Goal: Information Seeking & Learning: Compare options

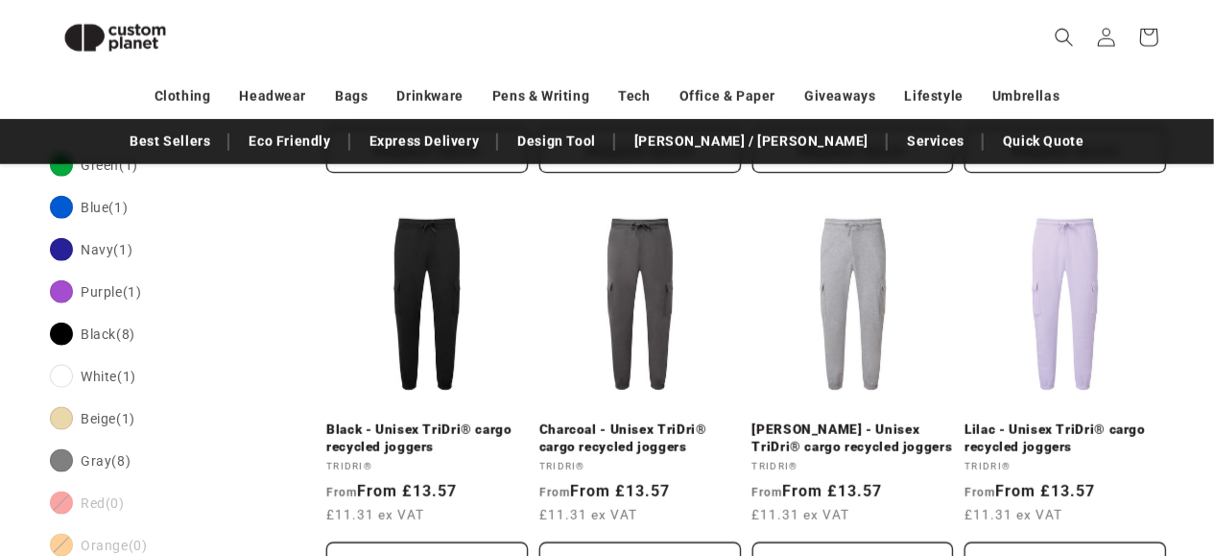
scroll to position [1023, 0]
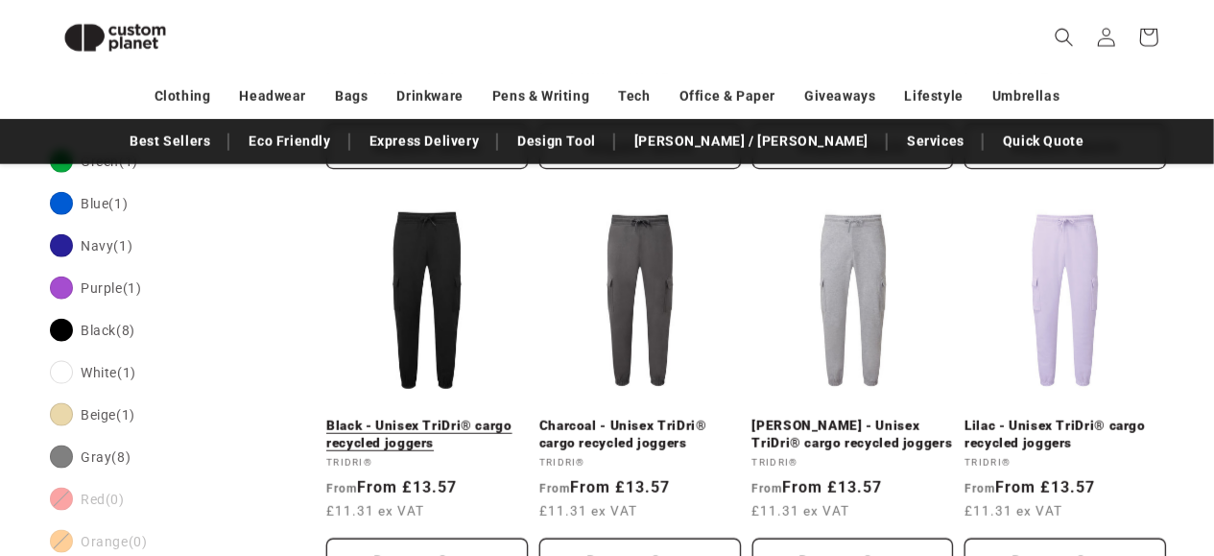
click at [444, 417] on link "Black - Unisex TriDri® cargo recycled joggers" at bounding box center [427, 434] width 202 height 34
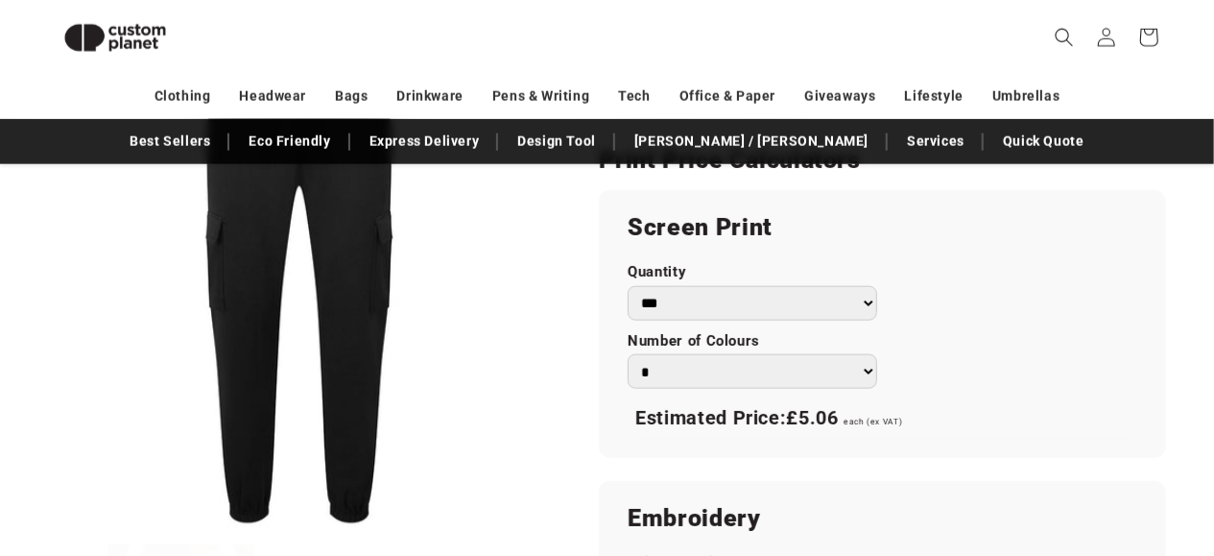
scroll to position [1078, 0]
click at [838, 303] on select "*** *** *** **** **** **** ***** *****" at bounding box center [752, 303] width 249 height 35
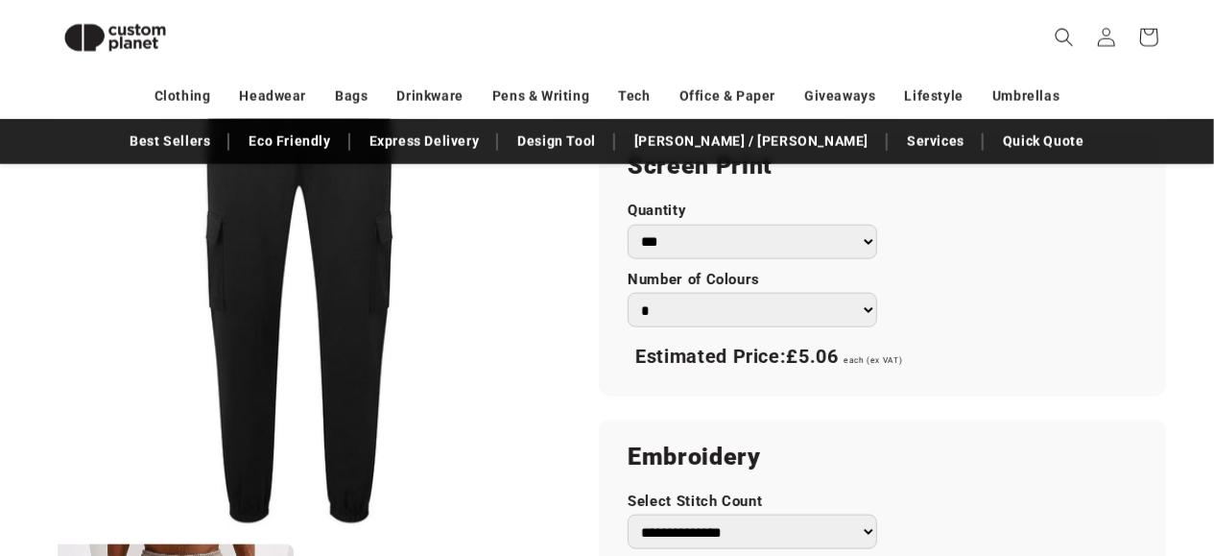
scroll to position [1123, 0]
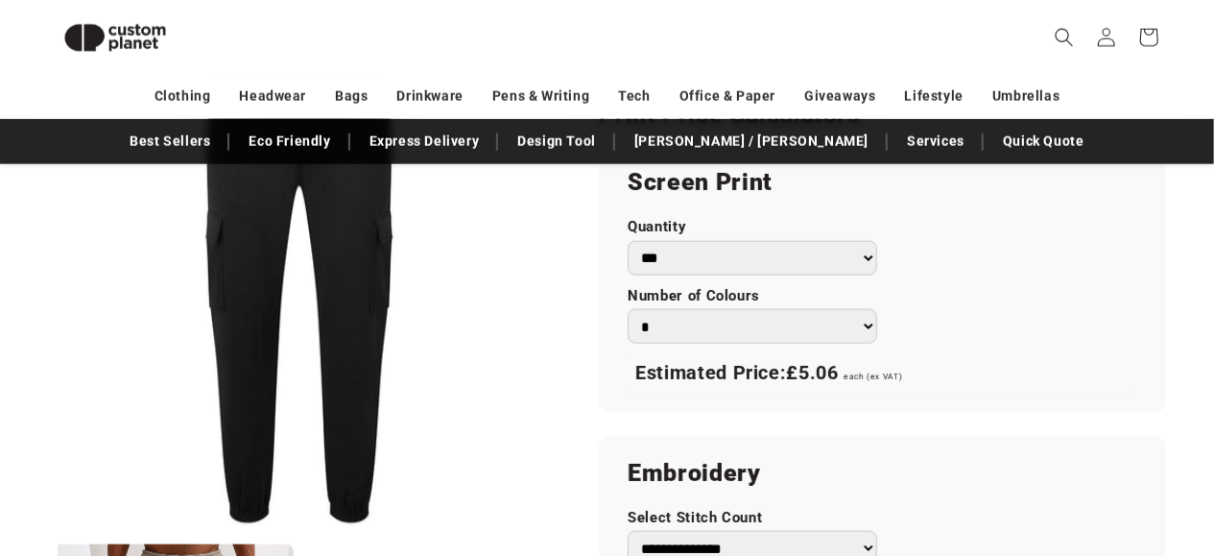
click at [628, 241] on select "*** *** *** **** **** **** ***** *****" at bounding box center [752, 258] width 249 height 35
click at [873, 250] on select "*** *** *** **** **** **** ***** *****" at bounding box center [752, 258] width 249 height 35
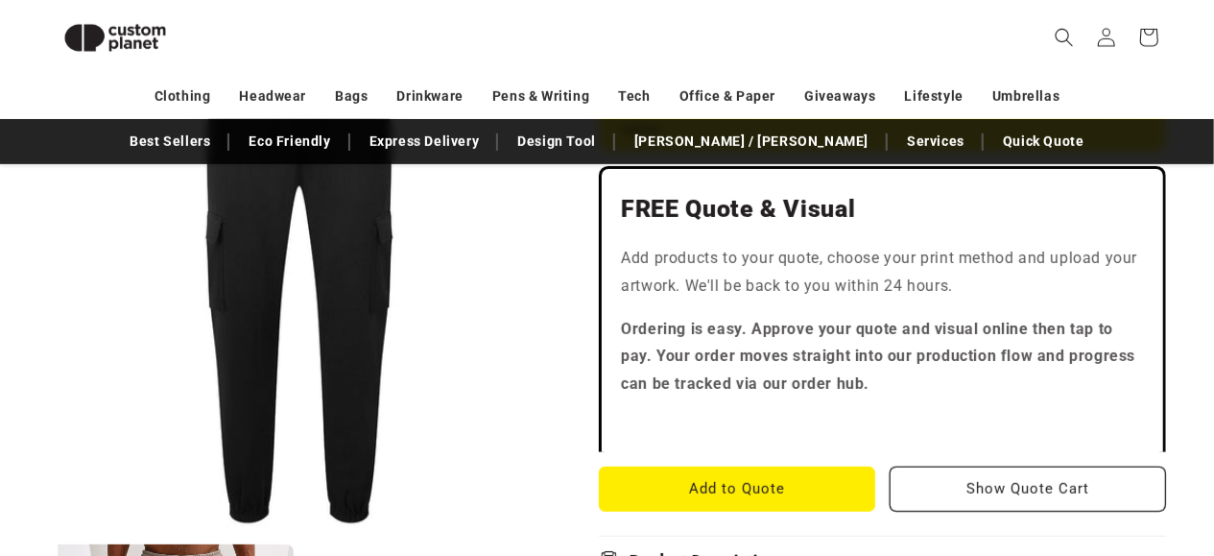
scroll to position [519, 0]
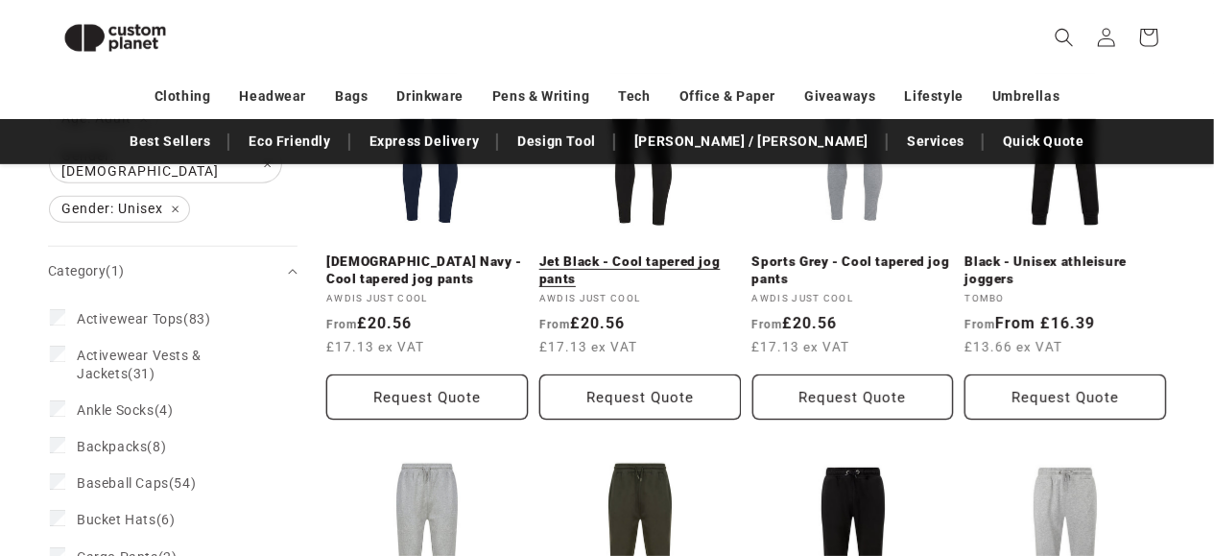
scroll to position [280, 0]
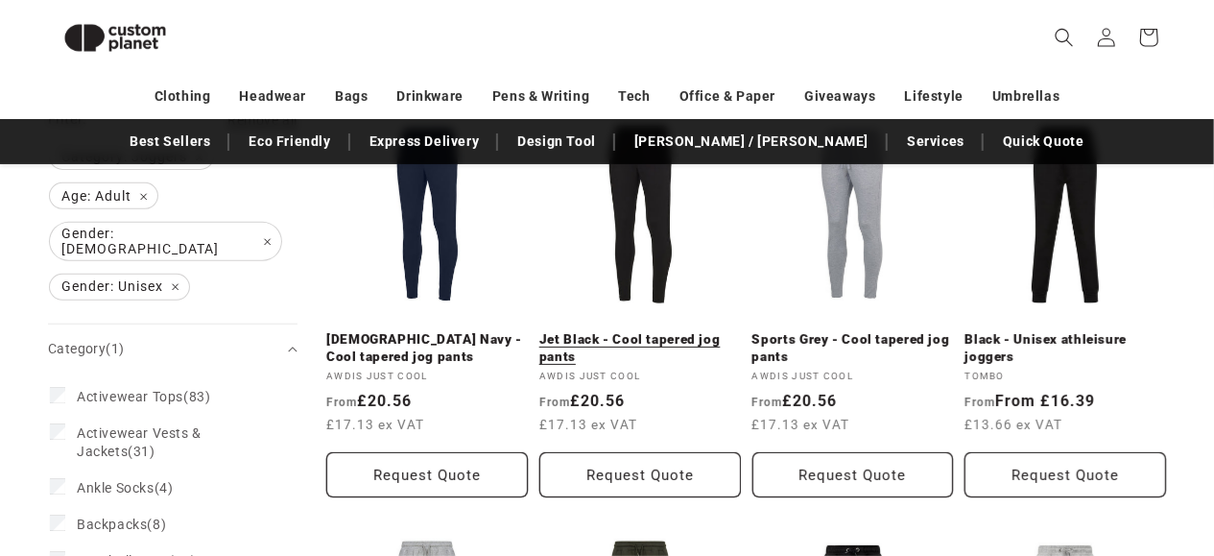
click at [625, 331] on link "Jet Black - Cool tapered jog pants" at bounding box center [640, 348] width 202 height 34
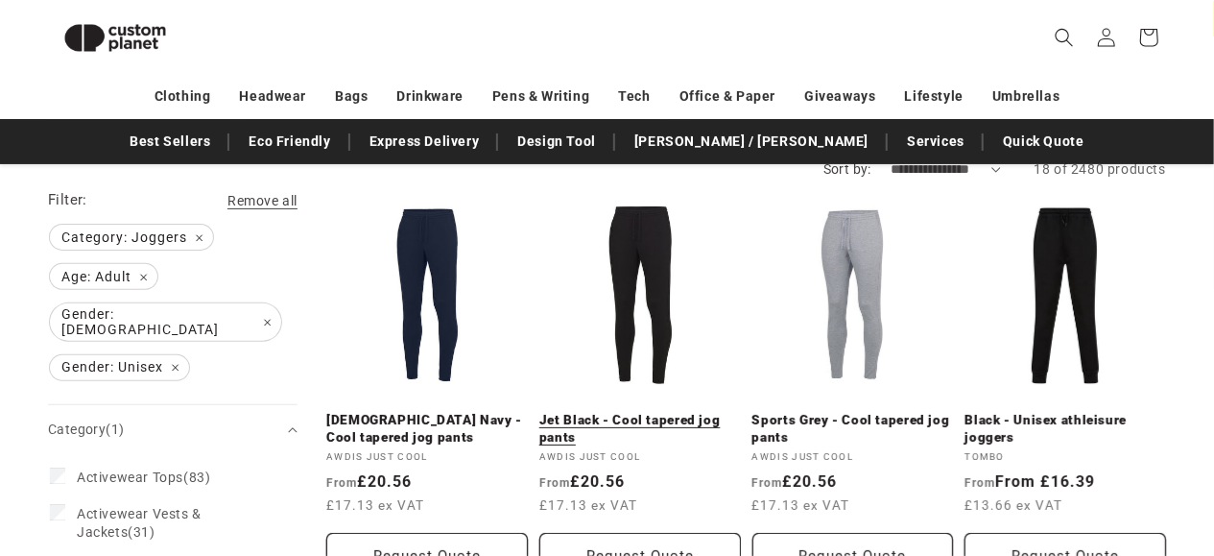
scroll to position [202, 0]
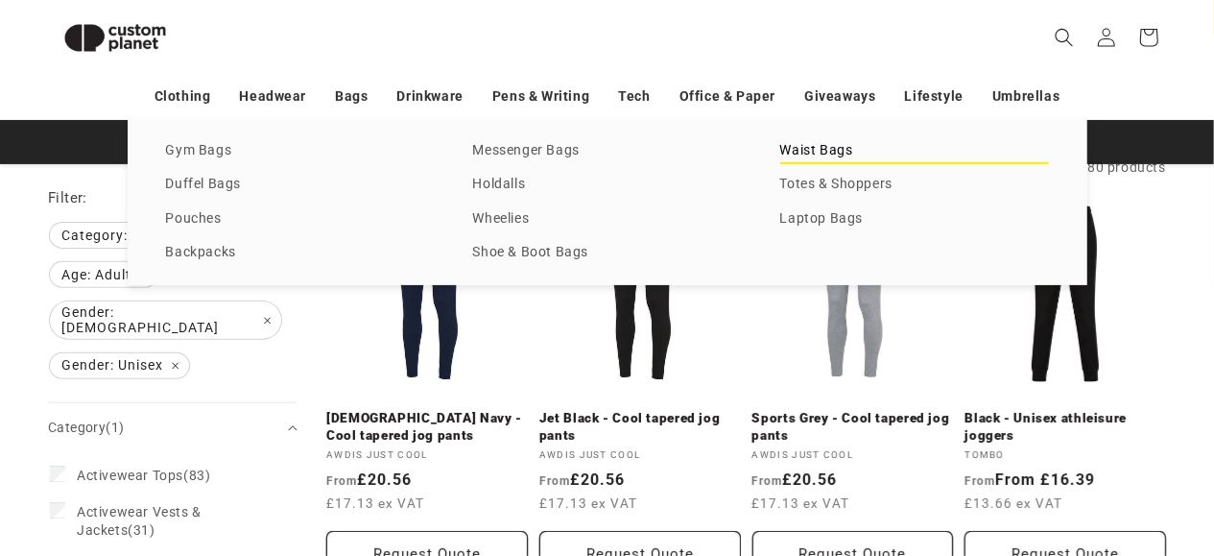
click at [788, 162] on link "Waist Bags" at bounding box center [914, 151] width 269 height 26
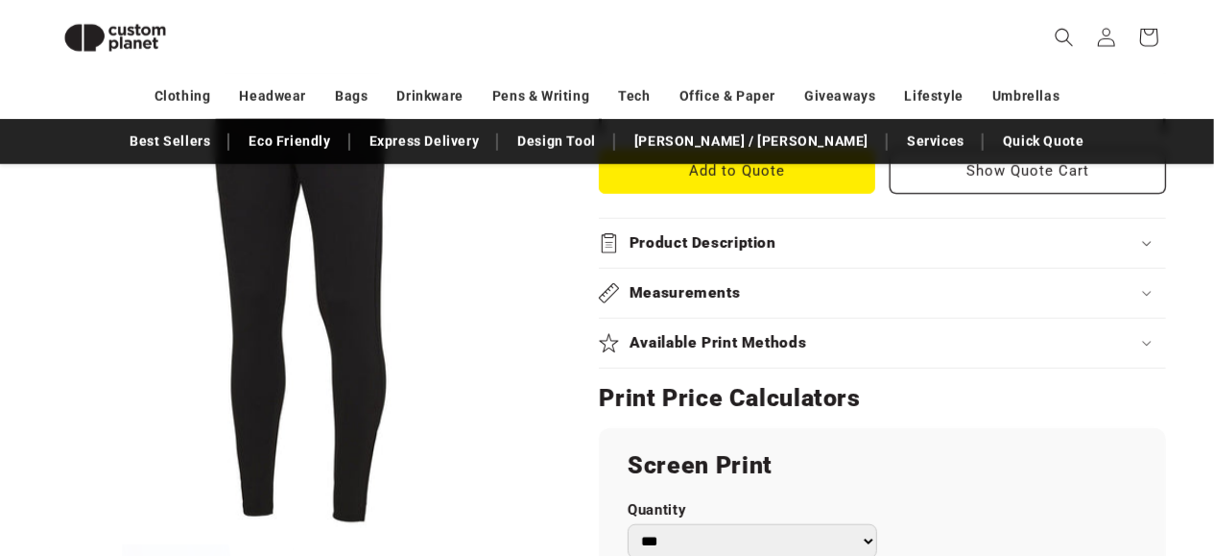
scroll to position [821, 0]
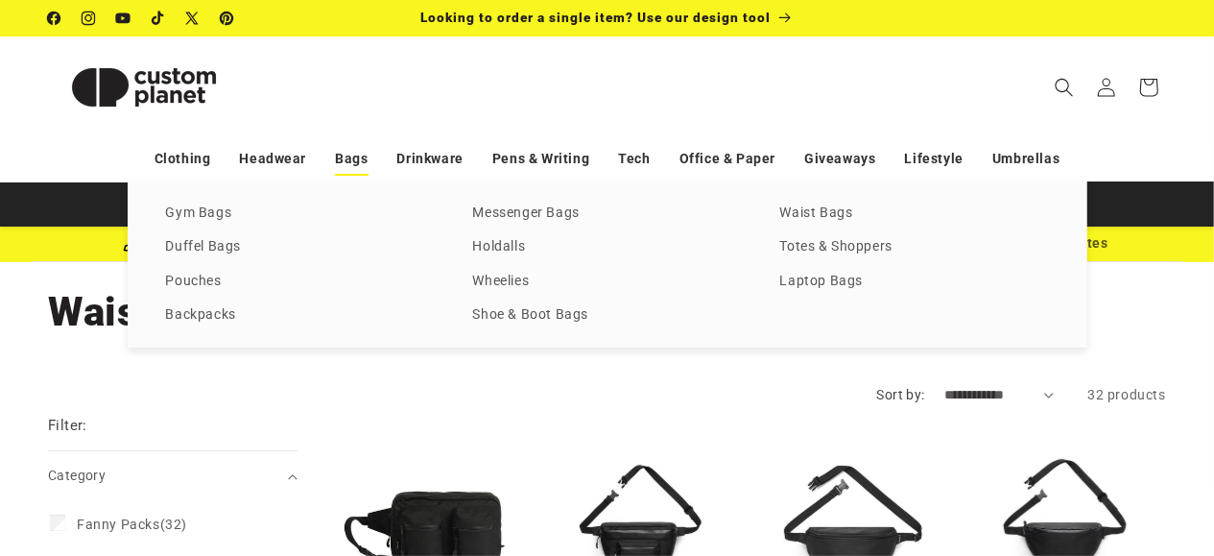
click at [354, 164] on link "Bags" at bounding box center [351, 159] width 33 height 34
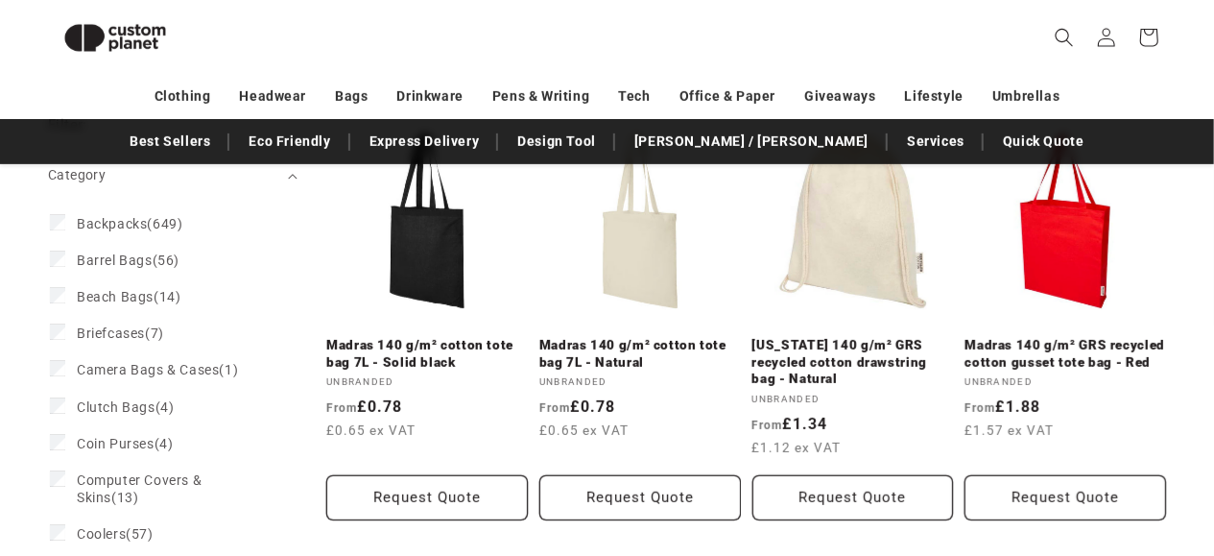
scroll to position [342, 0]
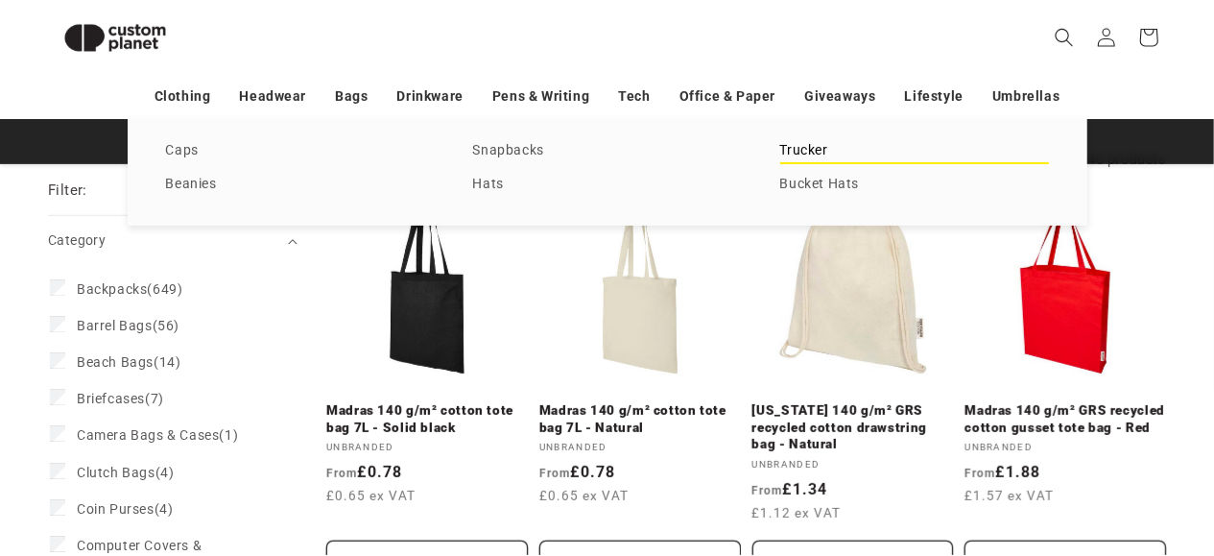
click at [797, 158] on link "Trucker" at bounding box center [914, 151] width 269 height 26
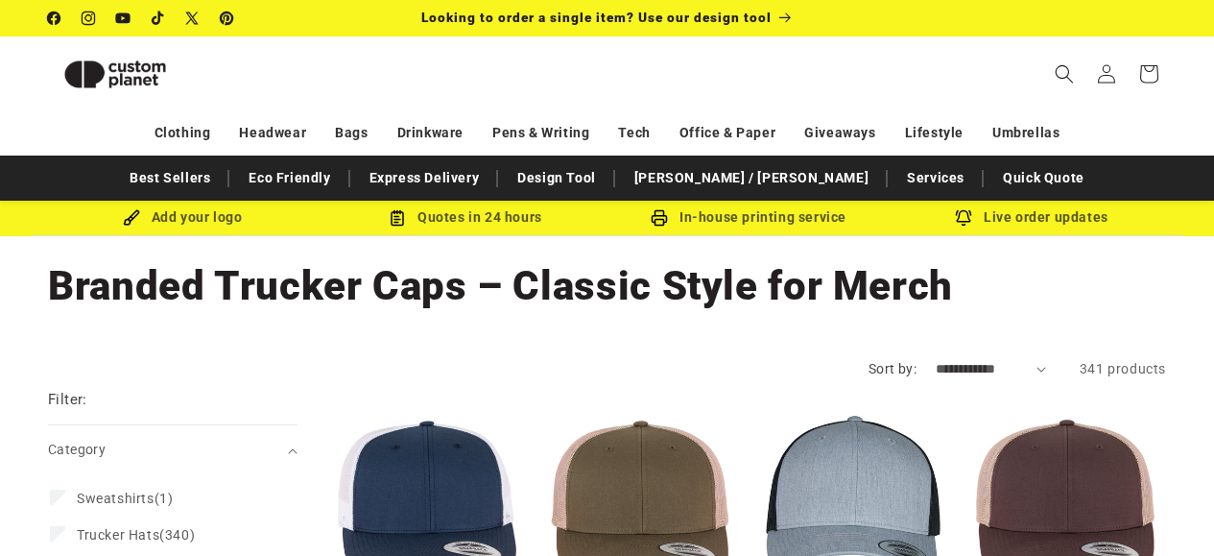
scroll to position [283, 0]
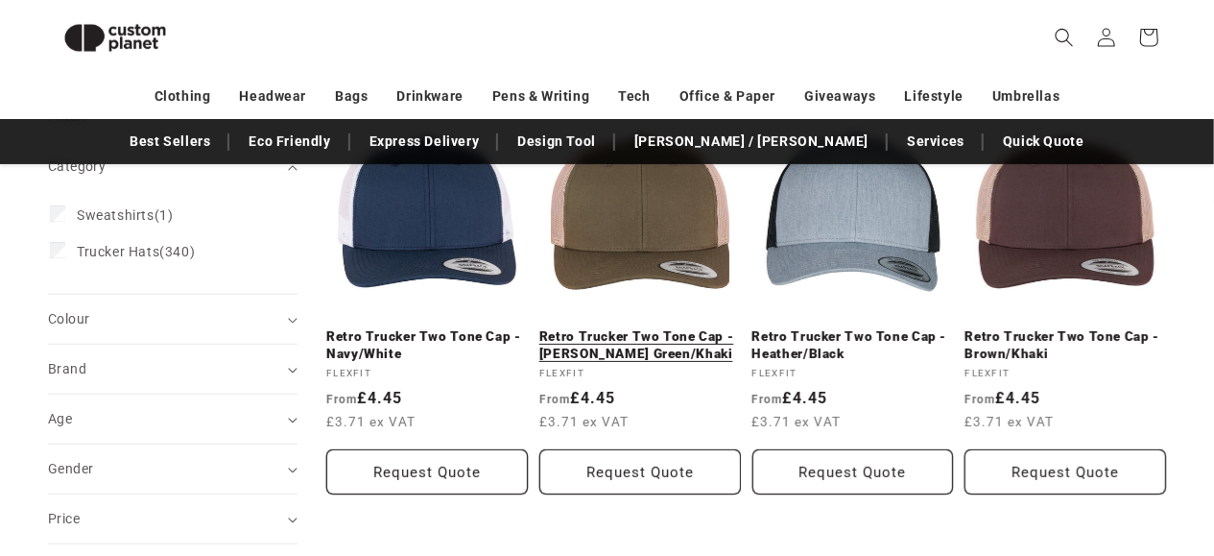
click at [608, 328] on link "Retro Trucker Two Tone Cap - [PERSON_NAME] Green/Khaki" at bounding box center [640, 345] width 202 height 34
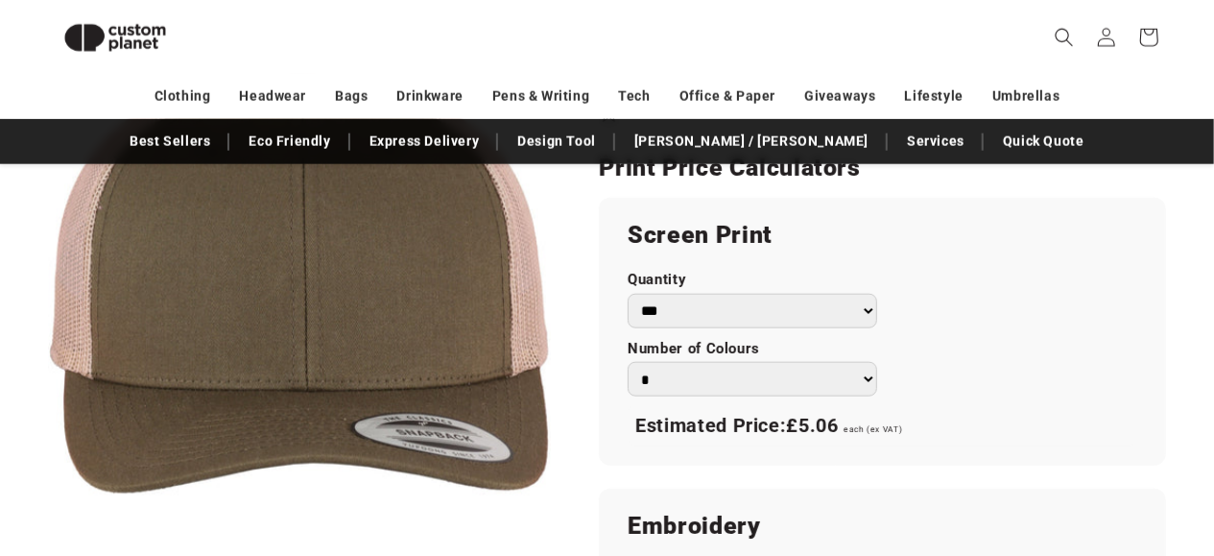
scroll to position [1106, 0]
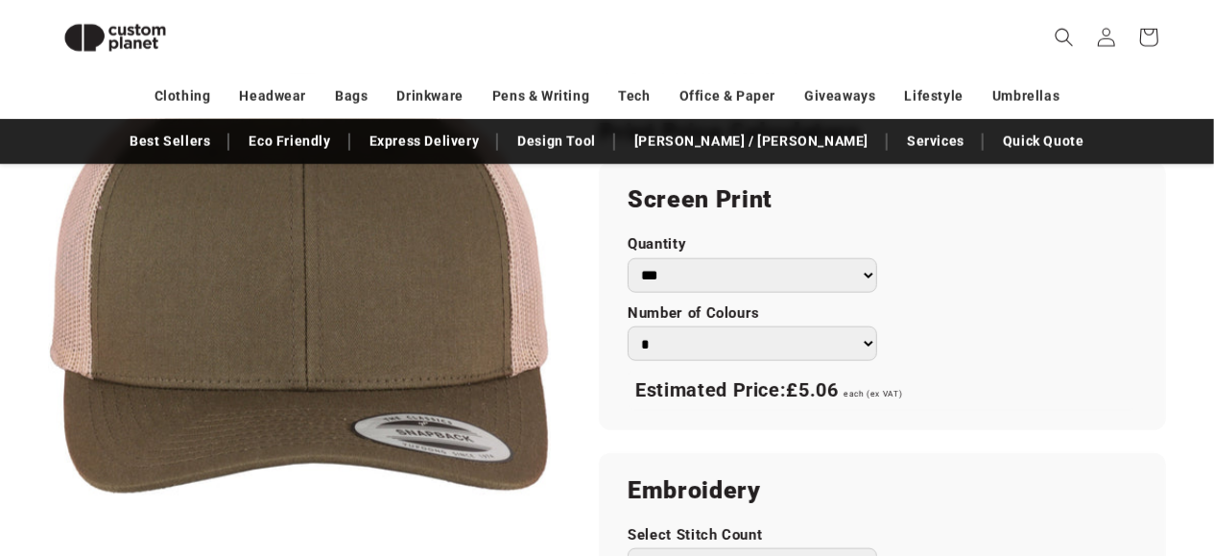
click at [628, 258] on select "*** *** *** **** **** **** ***** *****" at bounding box center [752, 275] width 249 height 35
click at [858, 273] on select "*** *** *** **** **** **** ***** *****" at bounding box center [752, 275] width 249 height 35
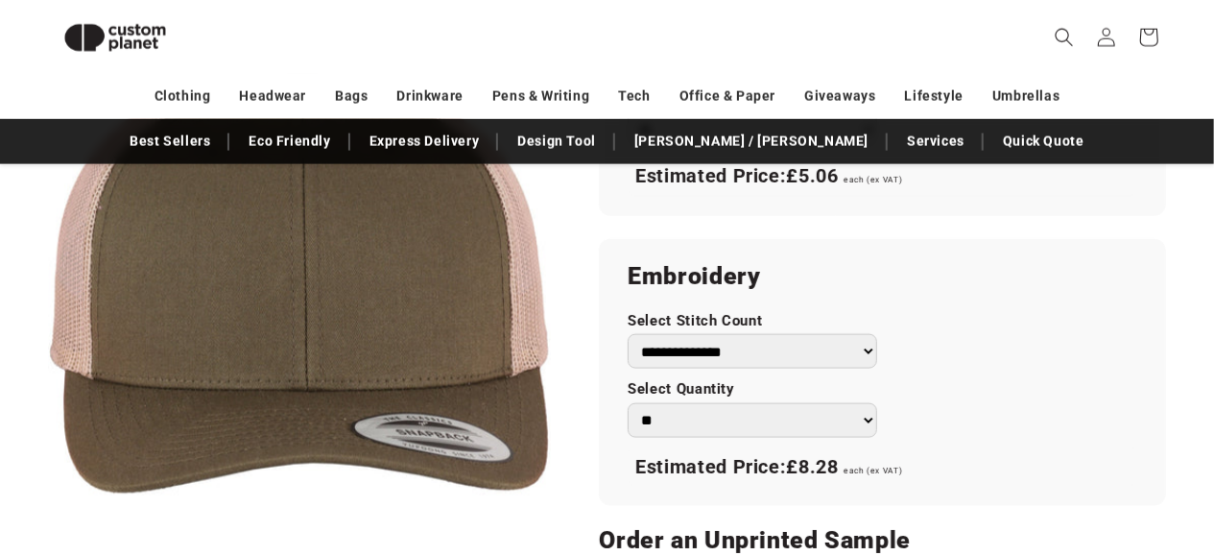
scroll to position [1351, 0]
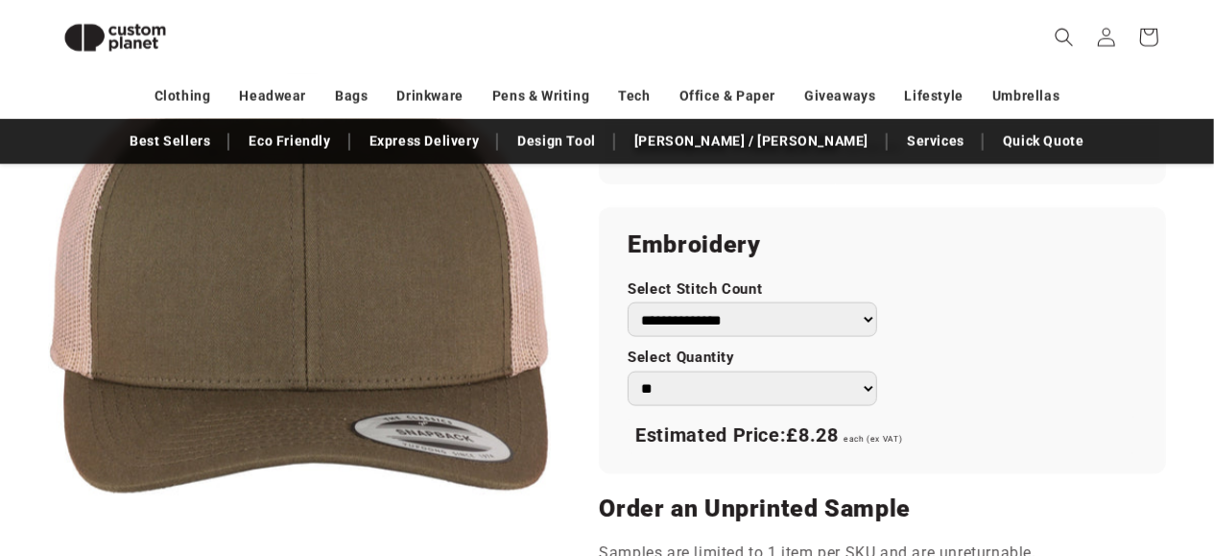
click at [628, 302] on select "**********" at bounding box center [752, 319] width 249 height 35
click at [904, 335] on div "**********" at bounding box center [882, 340] width 567 height 267
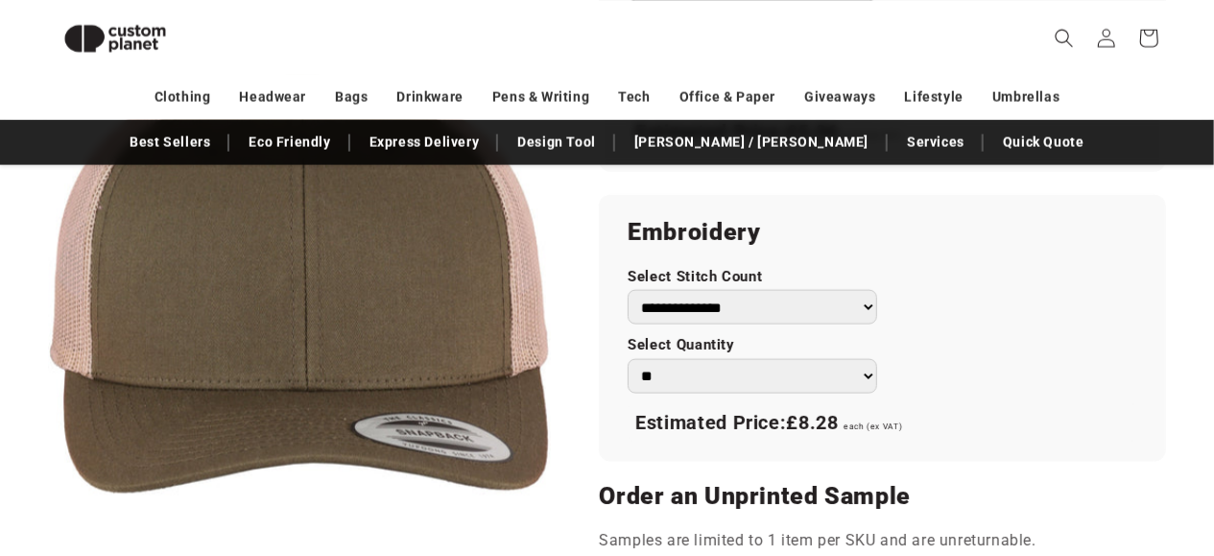
scroll to position [1559, 0]
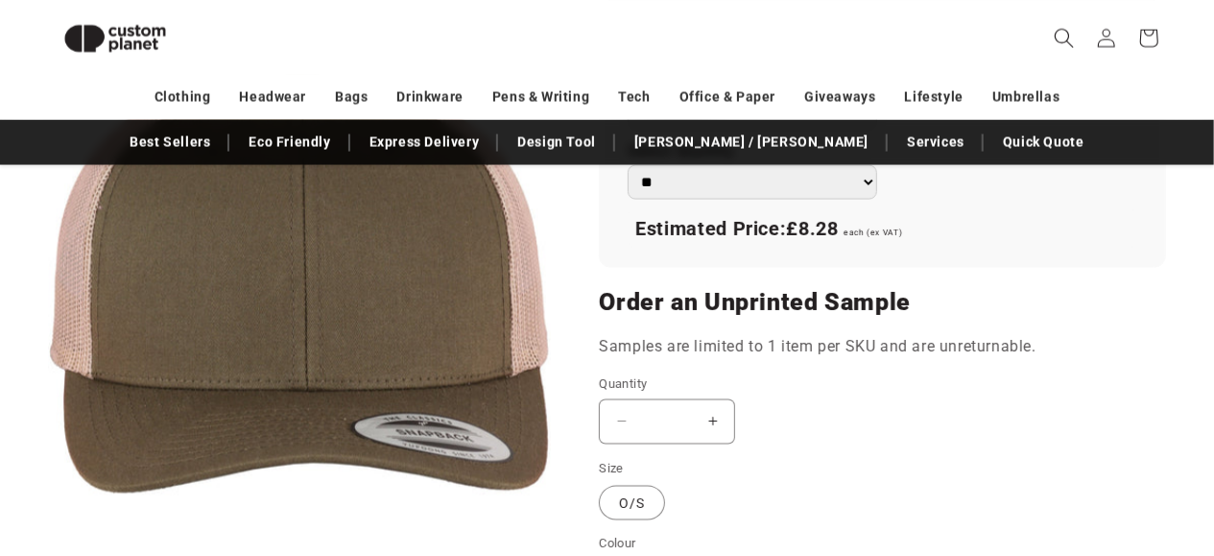
click at [1060, 42] on icon "Search" at bounding box center [1064, 37] width 20 height 20
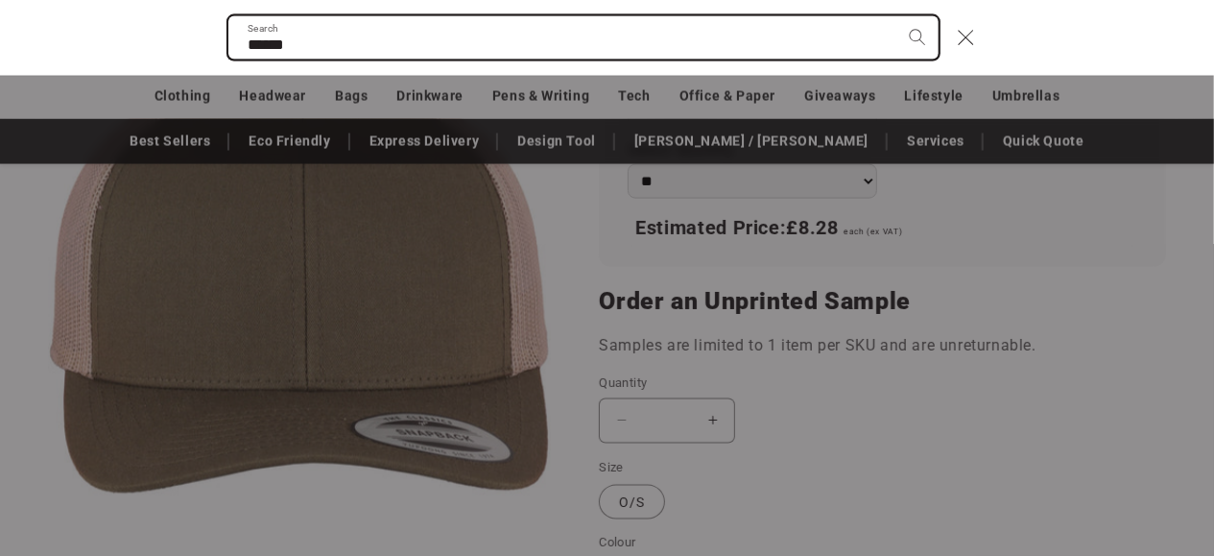
type input "******"
click at [896, 16] on button "Search" at bounding box center [917, 37] width 42 height 42
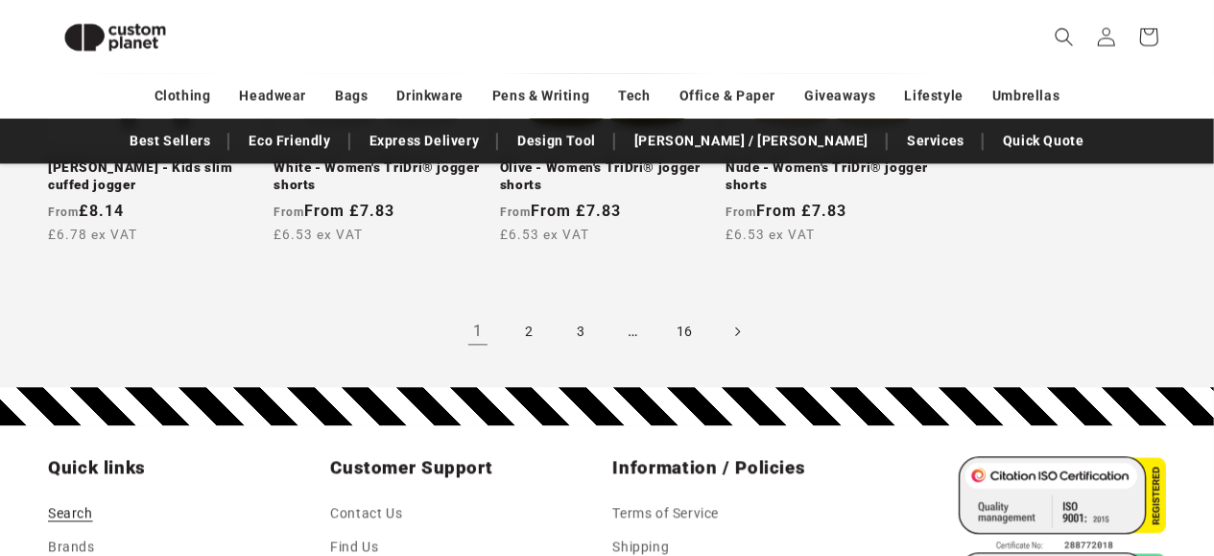
scroll to position [1957, 0]
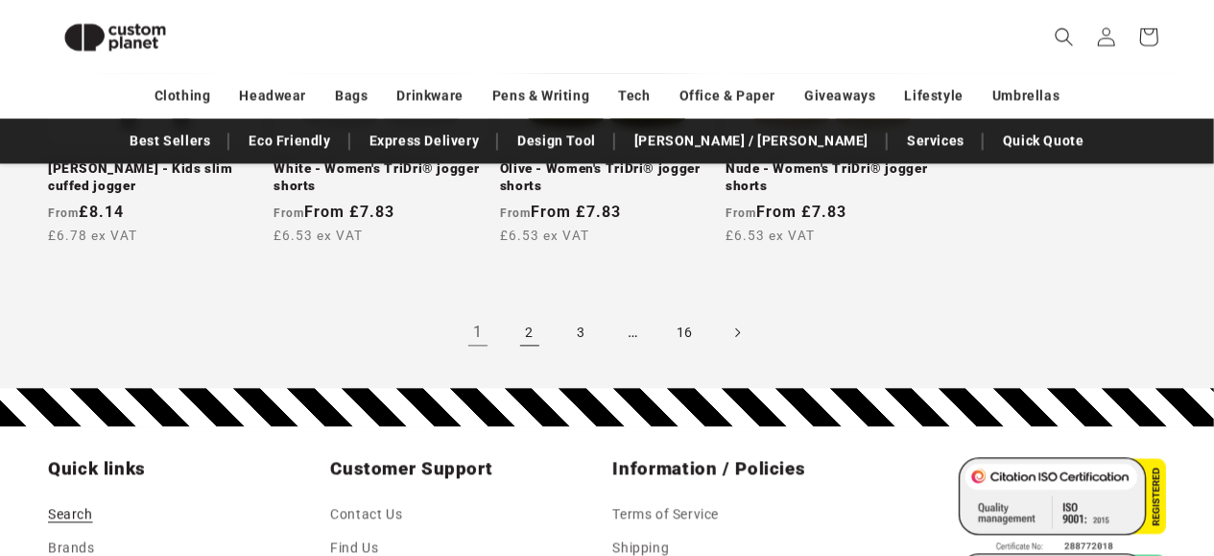
click at [529, 354] on link "2" at bounding box center [530, 333] width 42 height 42
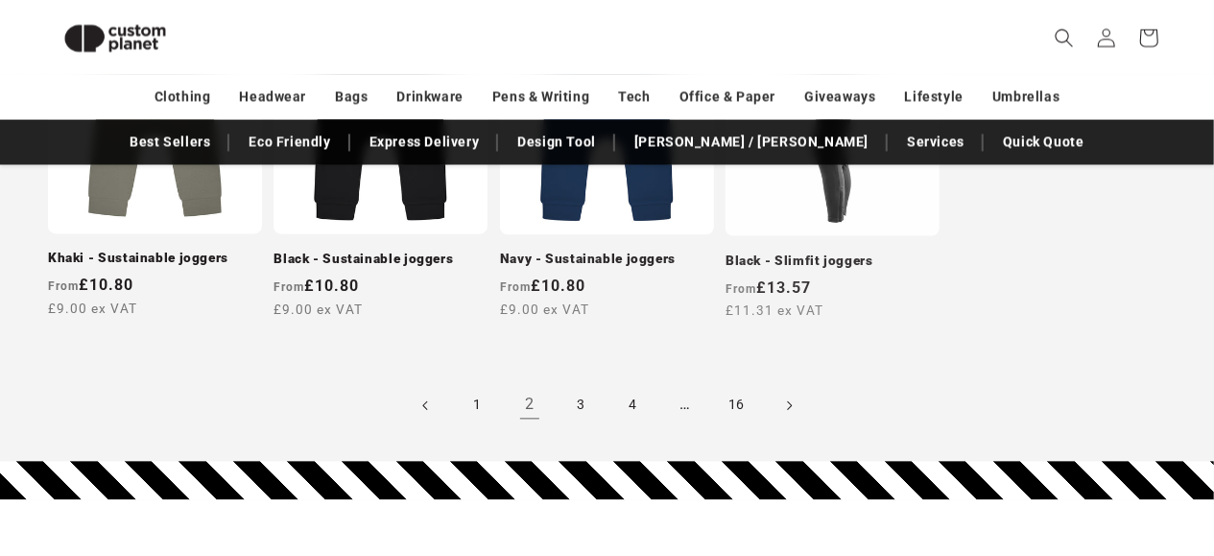
scroll to position [1914, 0]
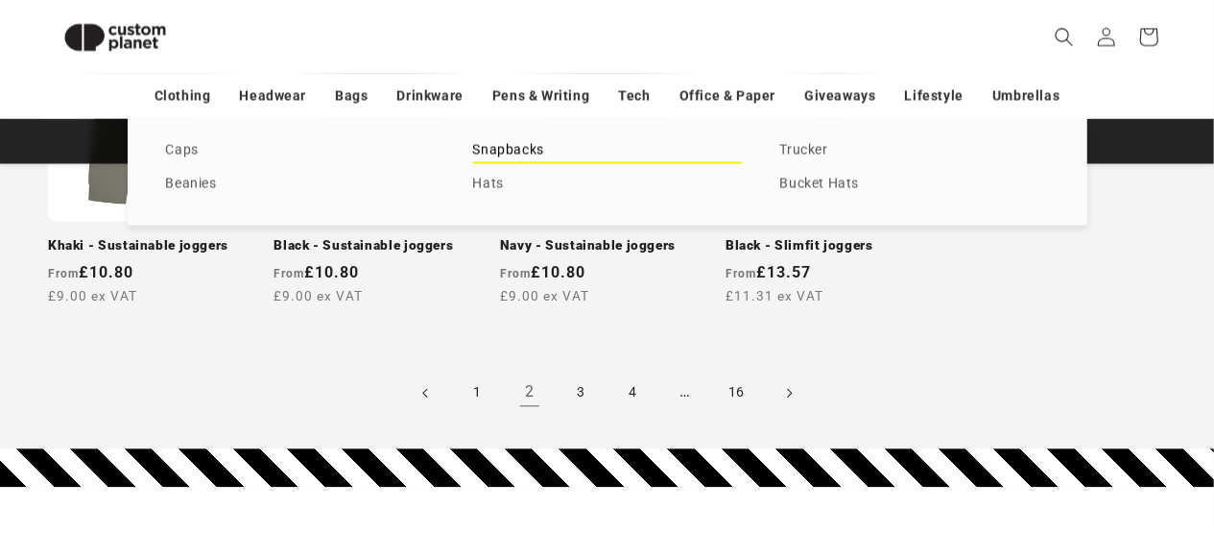
click at [519, 157] on link "Snapbacks" at bounding box center [607, 151] width 269 height 26
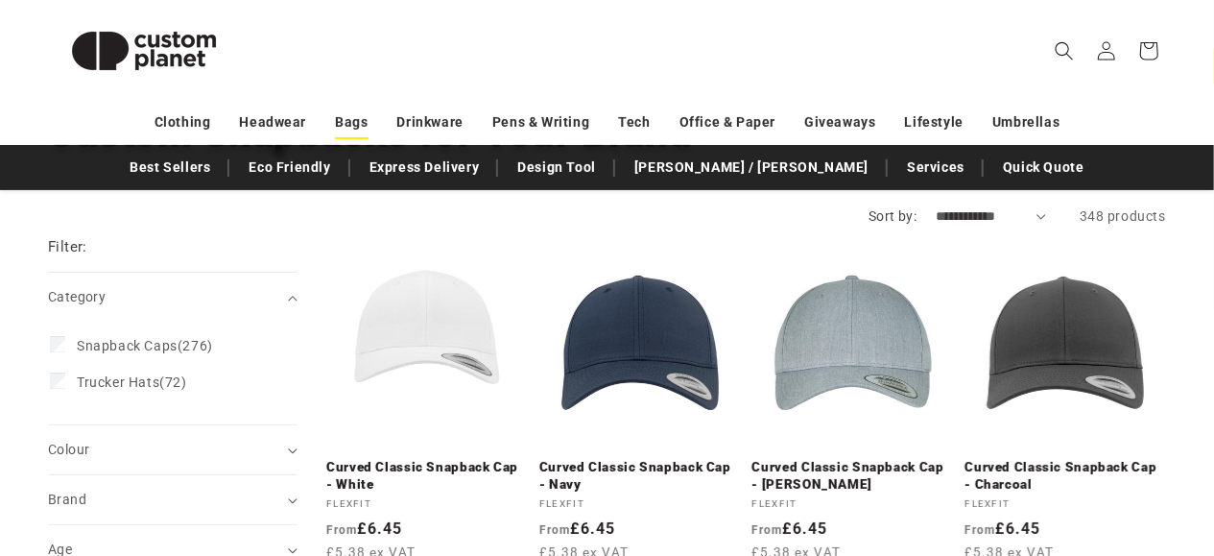
scroll to position [179, 0]
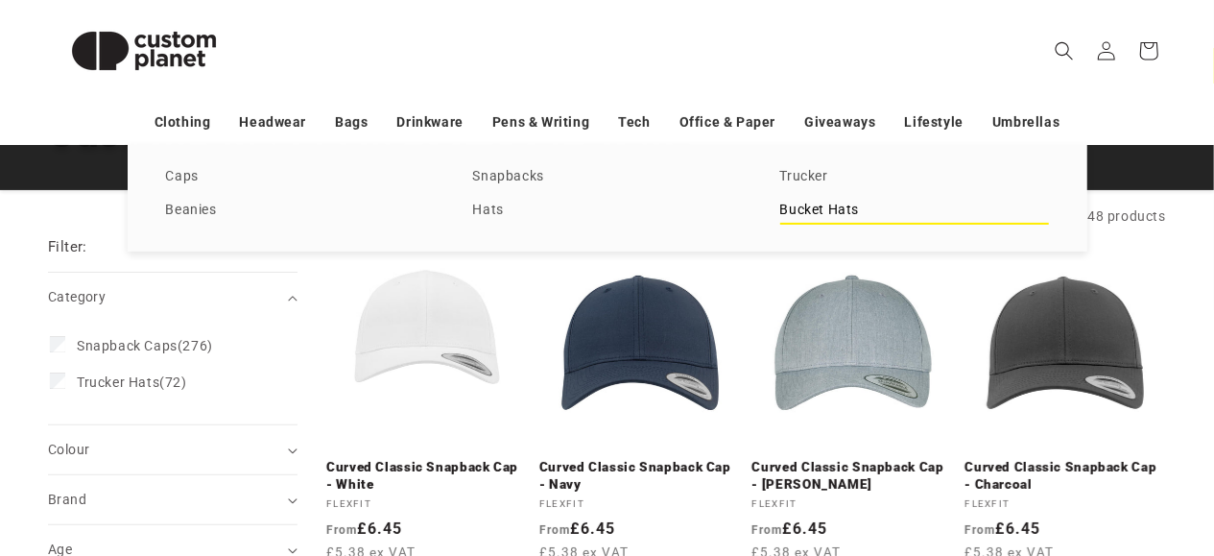
click at [792, 221] on link "Bucket Hats" at bounding box center [914, 211] width 269 height 26
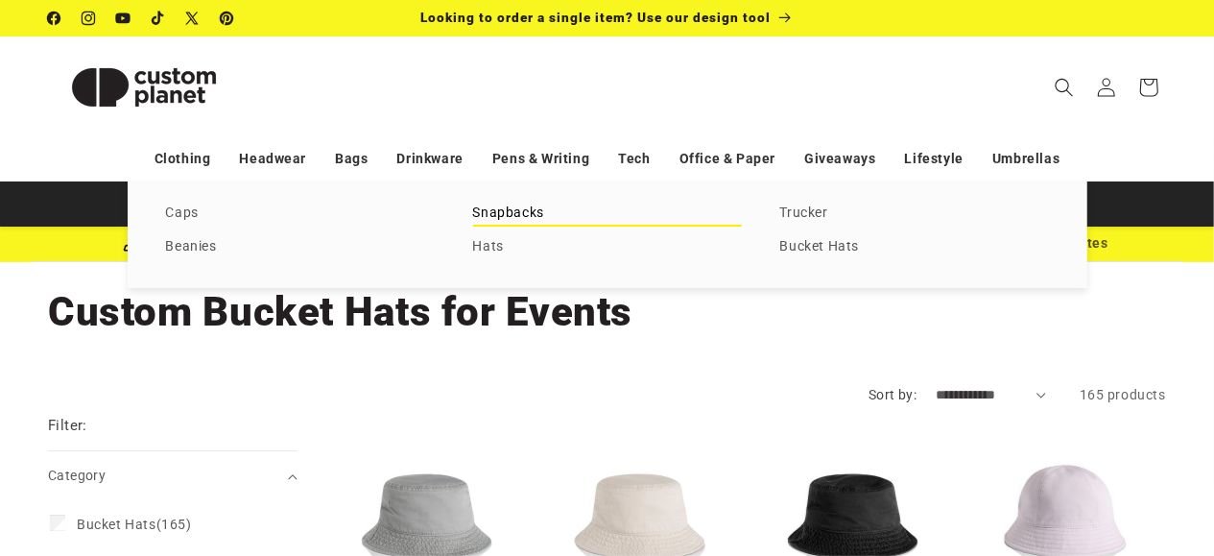
click at [501, 216] on link "Snapbacks" at bounding box center [607, 214] width 269 height 26
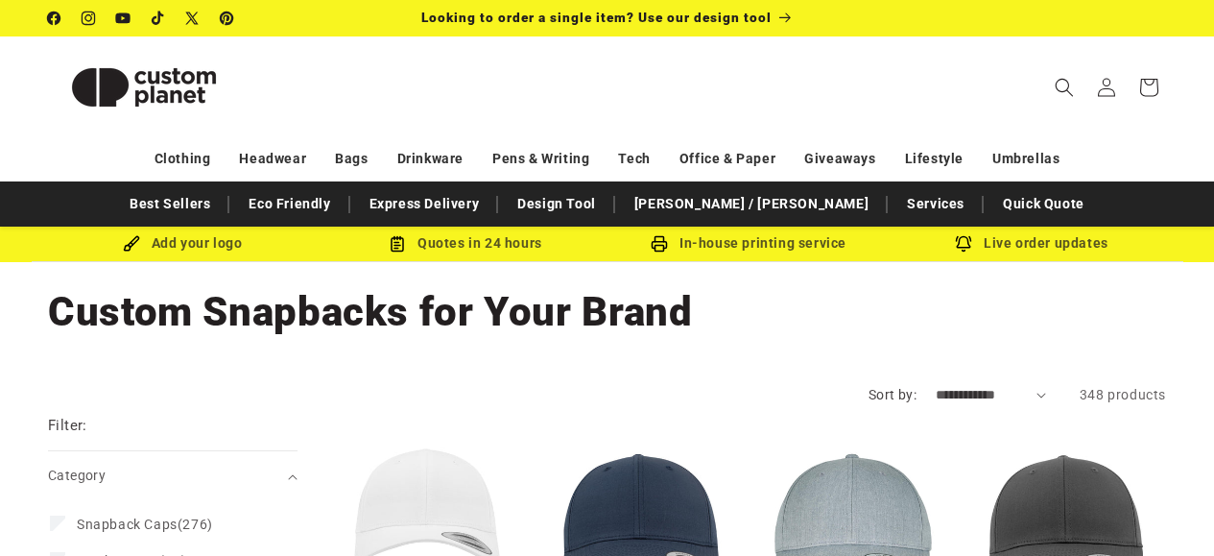
scroll to position [151, 0]
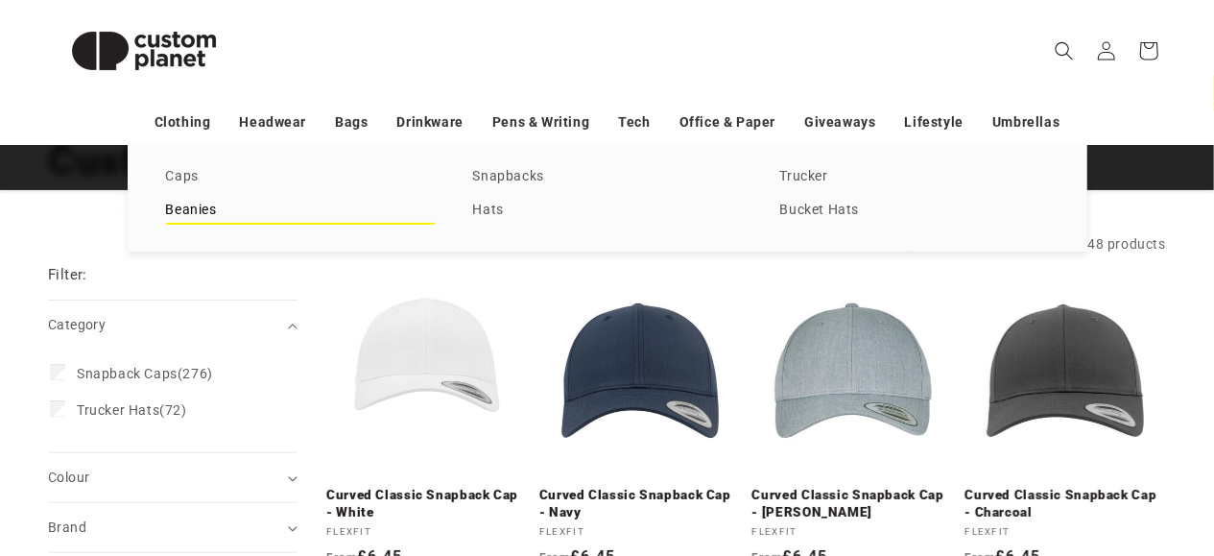
click at [191, 213] on link "Beanies" at bounding box center [300, 211] width 269 height 26
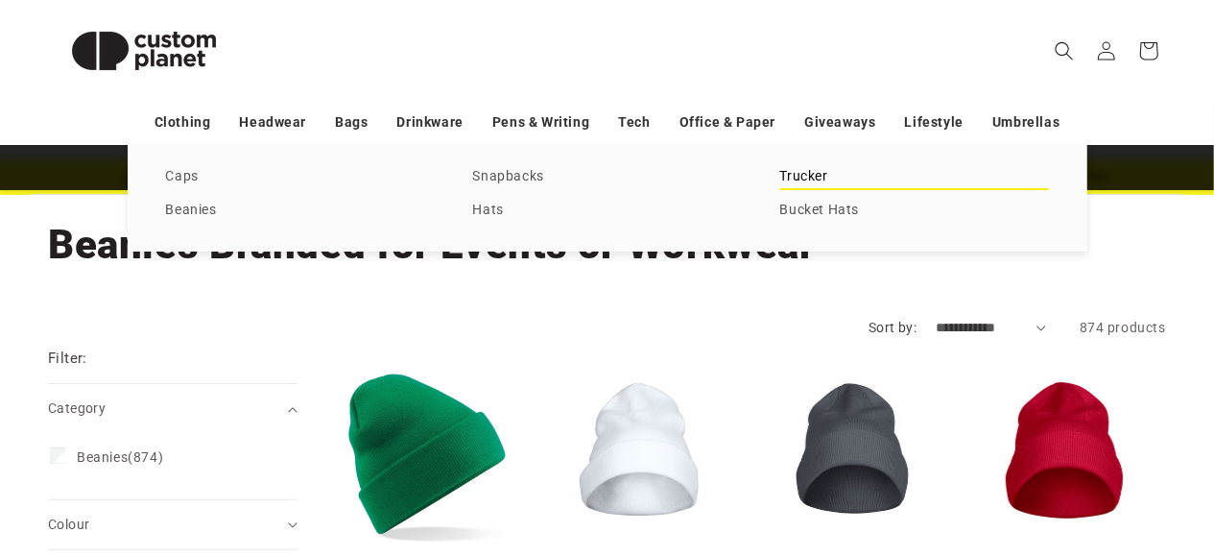
scroll to position [67, 0]
click at [788, 178] on link "Trucker" at bounding box center [914, 177] width 269 height 26
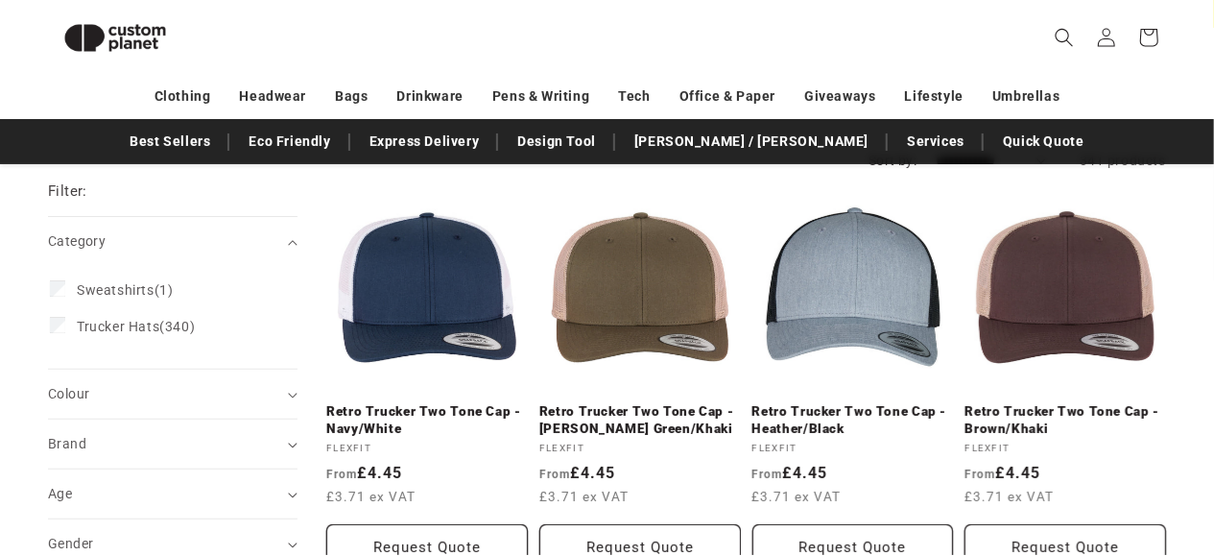
scroll to position [62, 0]
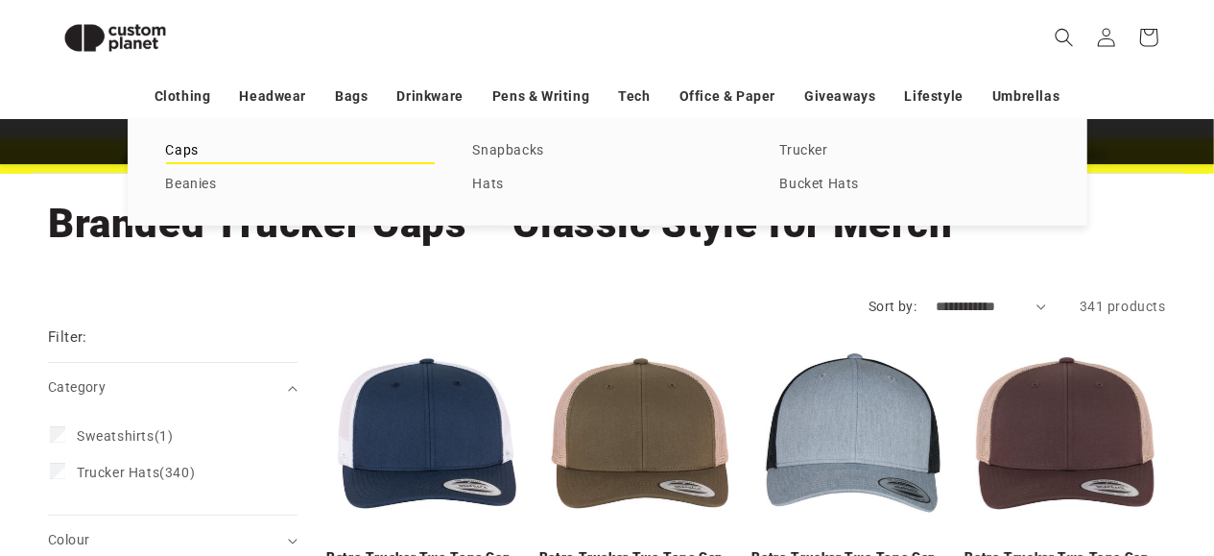
click at [189, 156] on link "Caps" at bounding box center [300, 151] width 269 height 26
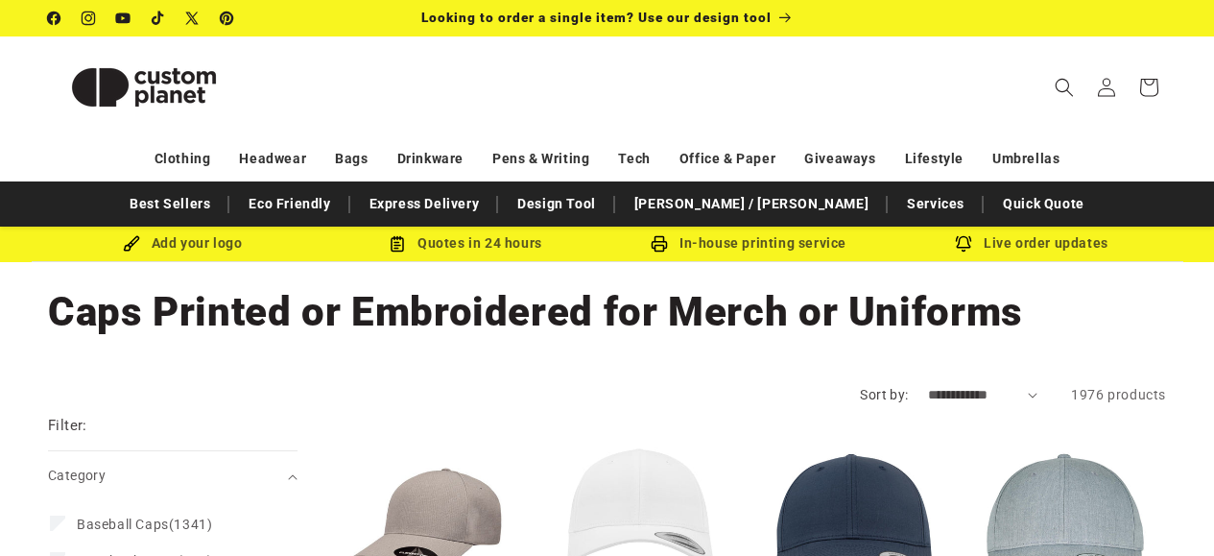
scroll to position [209, 0]
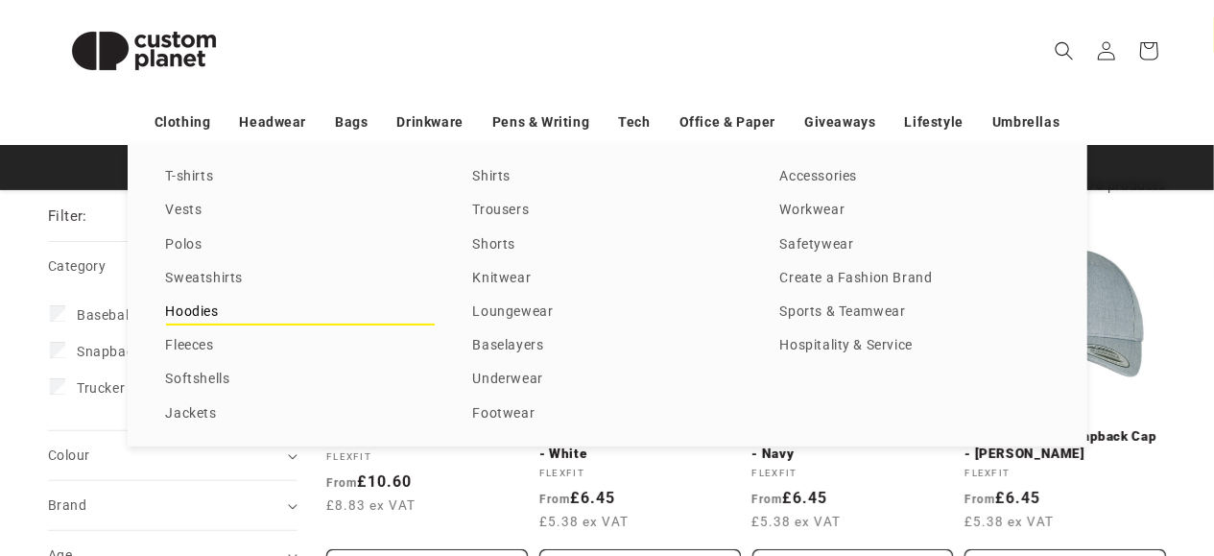
click at [204, 312] on link "Hoodies" at bounding box center [300, 312] width 269 height 26
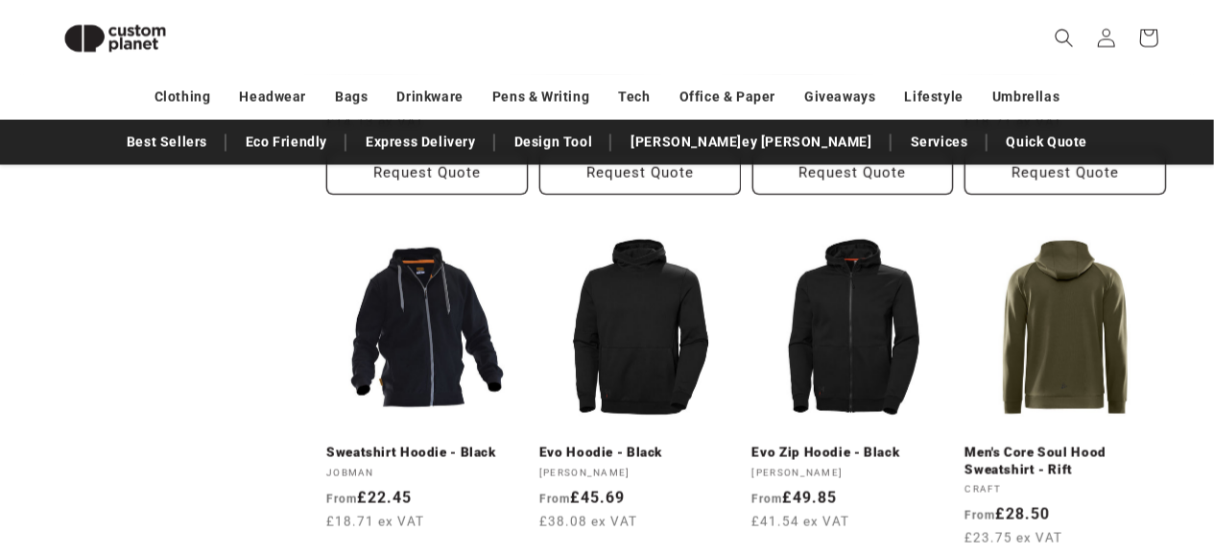
scroll to position [2078, 0]
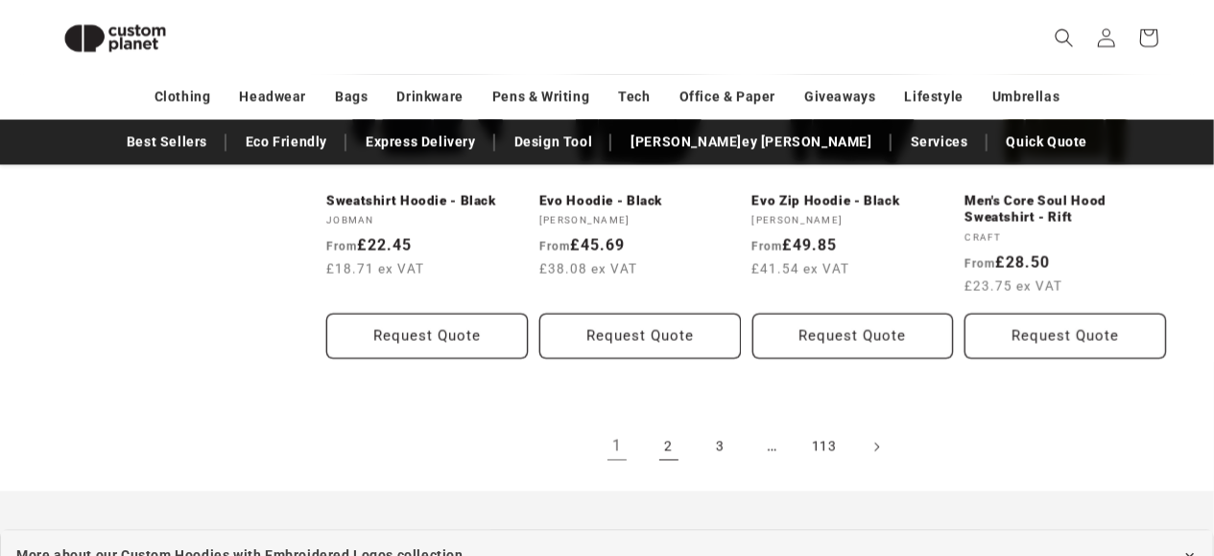
click at [671, 456] on link "2" at bounding box center [669, 446] width 42 height 42
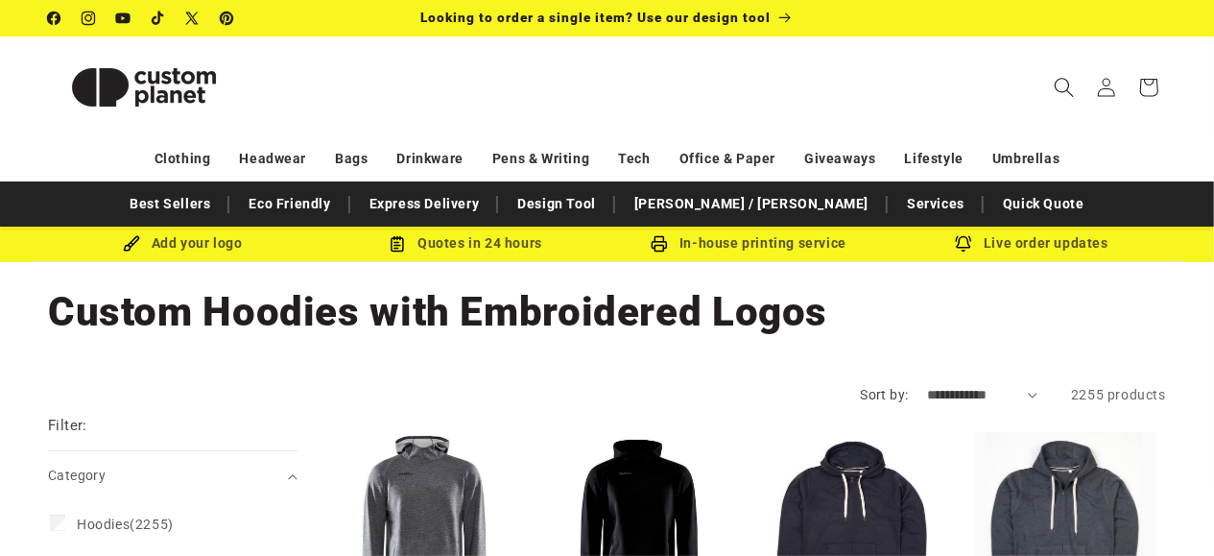
click at [1070, 90] on icon "Search" at bounding box center [1064, 87] width 20 height 20
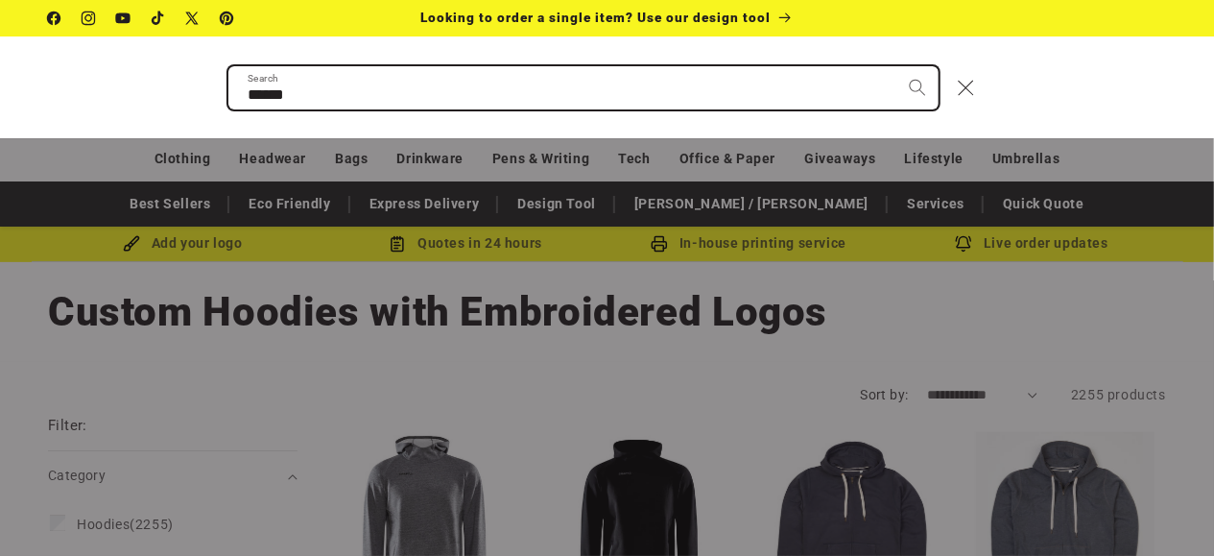
type input "******"
click at [896, 66] on button "Search" at bounding box center [917, 87] width 42 height 42
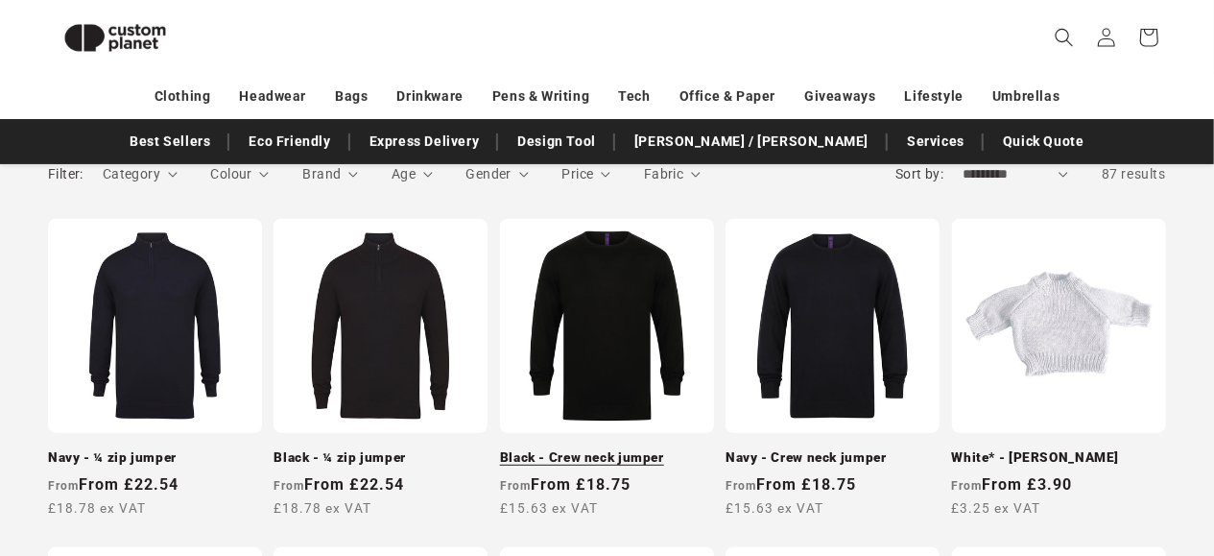
scroll to position [302, 0]
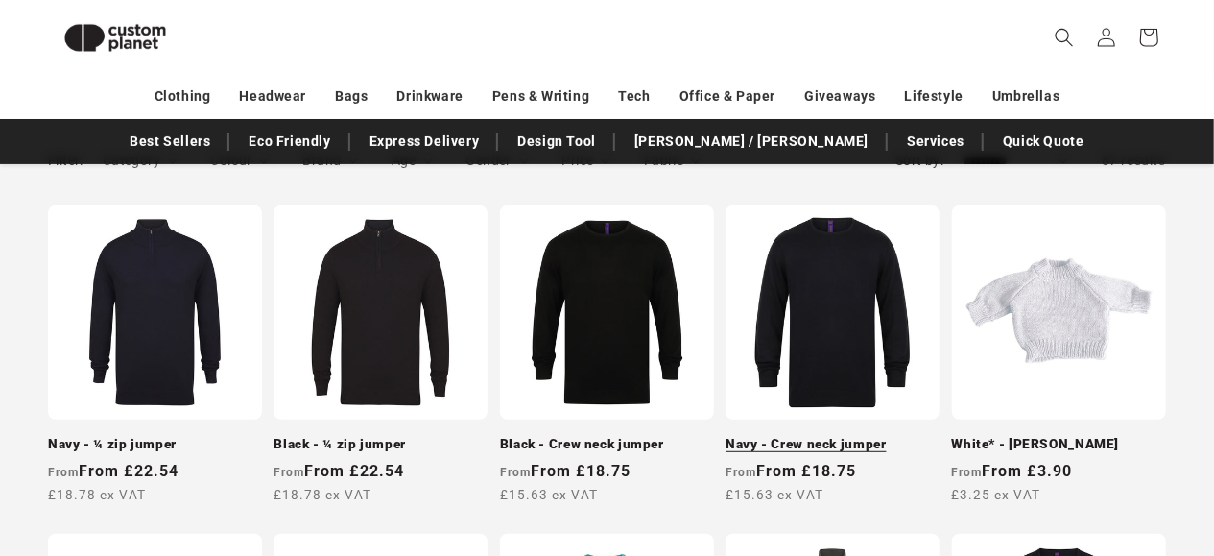
click at [760, 436] on link "Navy - Crew neck jumper" at bounding box center [833, 444] width 214 height 17
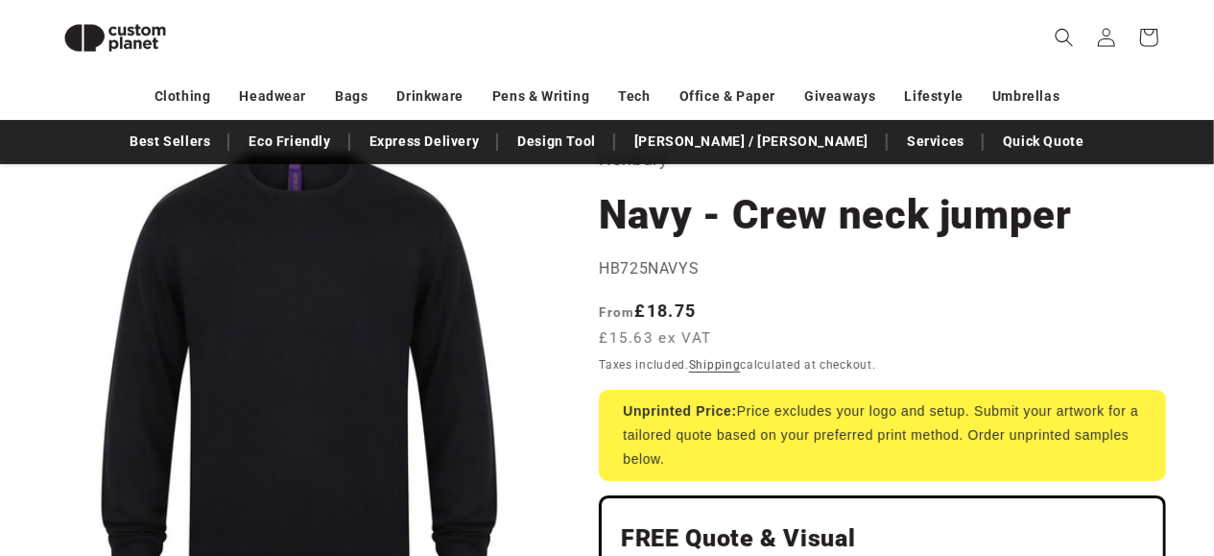
scroll to position [55, 0]
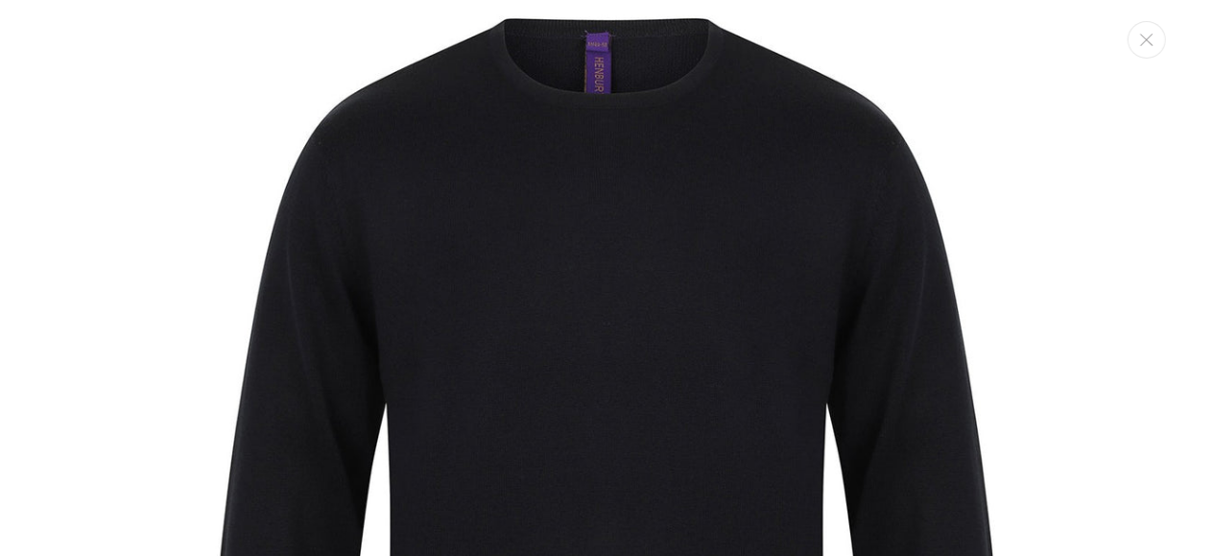
click at [556, 128] on img "Media gallery" at bounding box center [607, 501] width 1003 height 1003
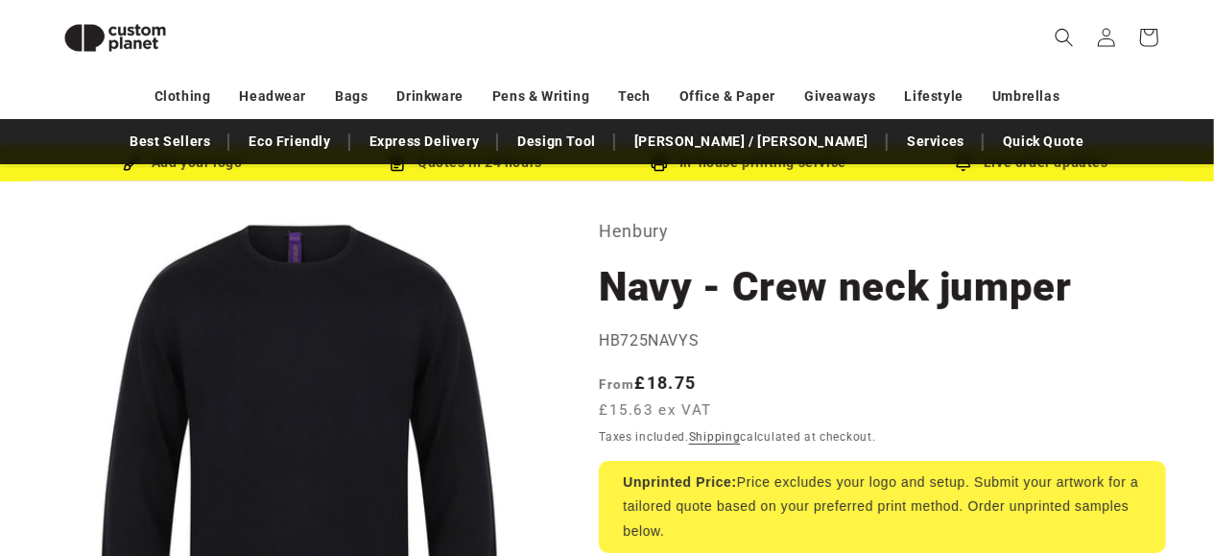
scroll to position [41, 0]
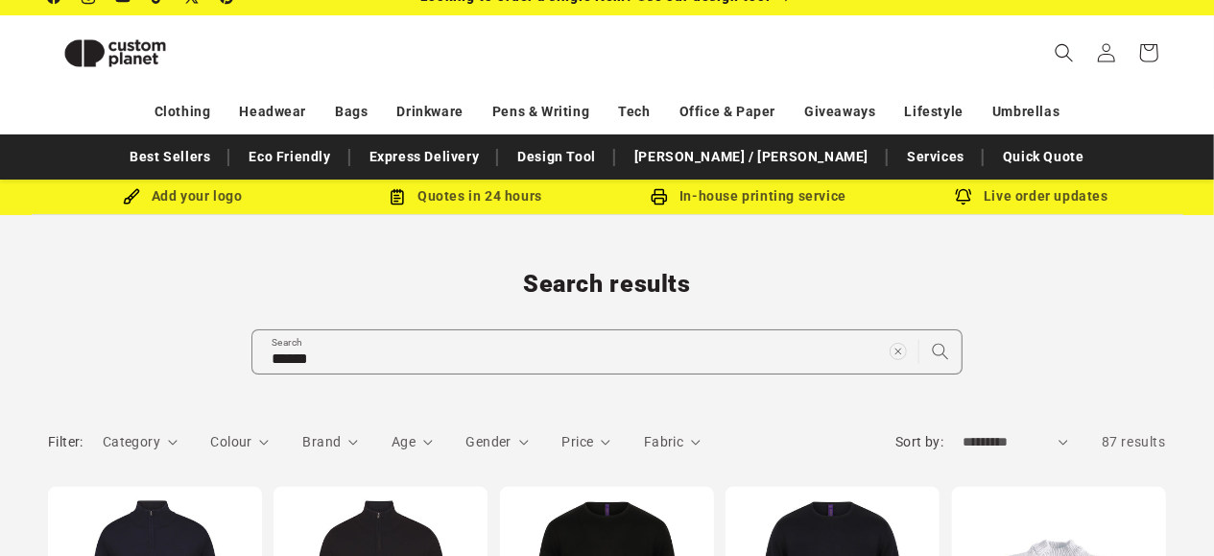
scroll to position [21, 0]
